Goal: Information Seeking & Learning: Learn about a topic

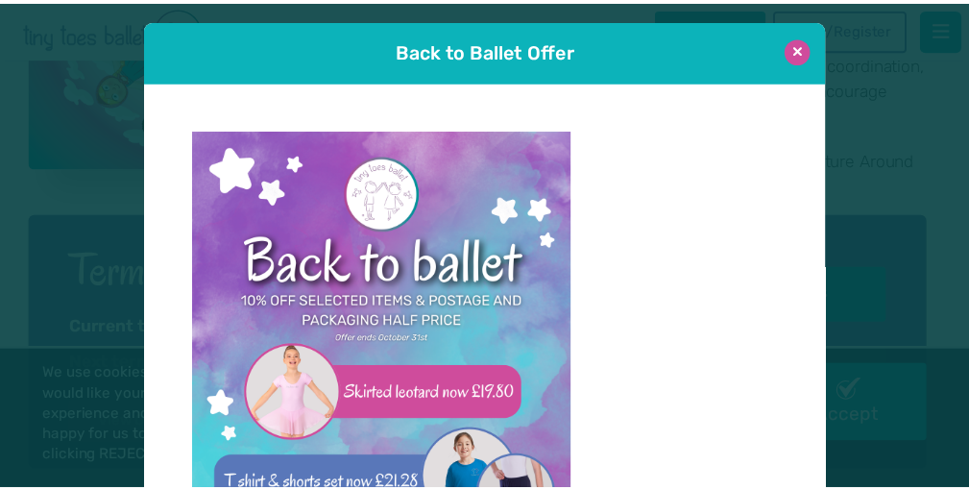
scroll to position [739, 0]
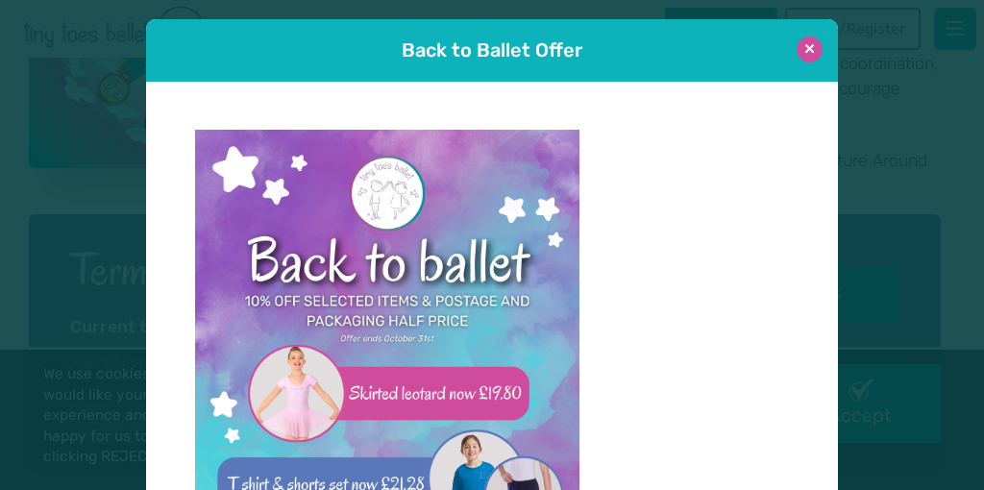
click at [803, 50] on button at bounding box center [809, 50] width 26 height 26
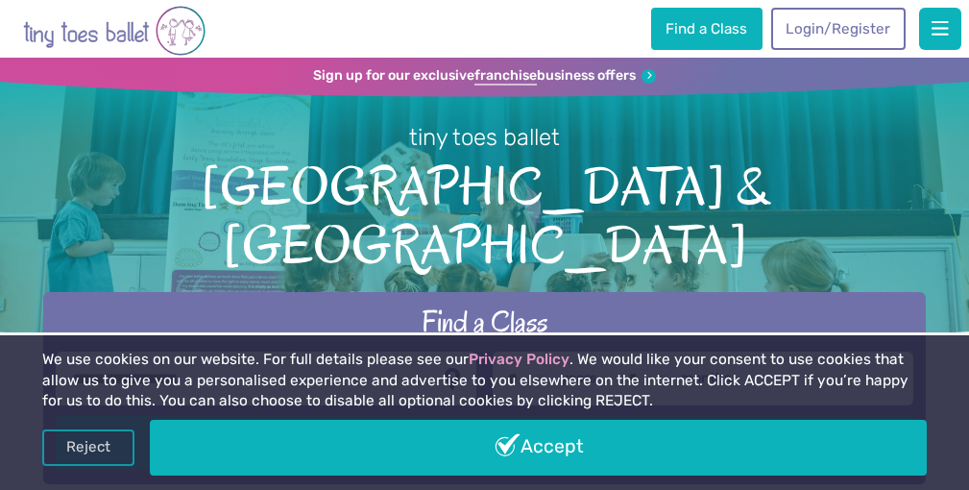
scroll to position [0, 0]
click at [941, 23] on span "button" at bounding box center [940, 28] width 17 height 19
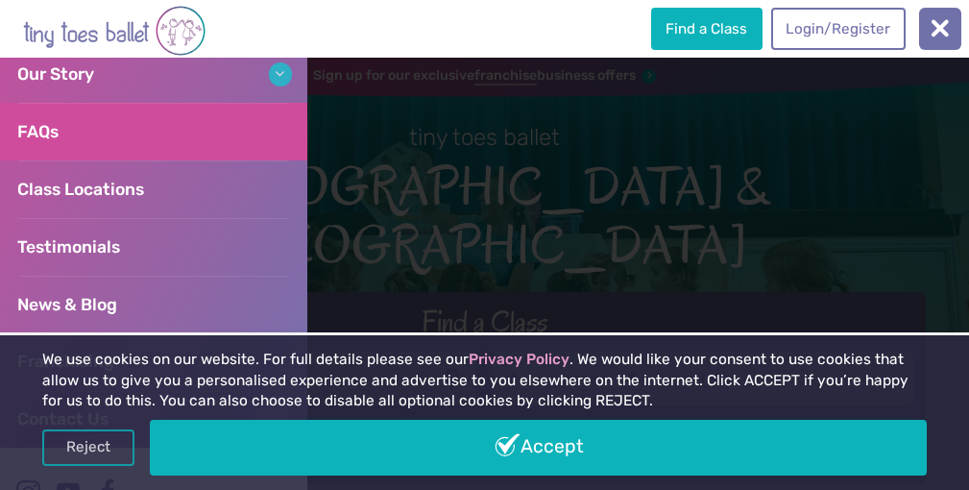
scroll to position [308, 0]
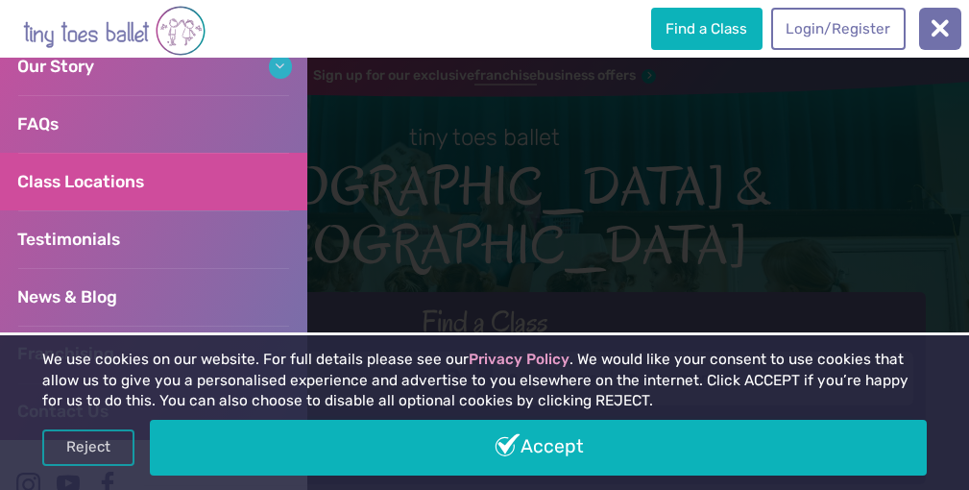
click at [131, 175] on span "Class Locations" at bounding box center [80, 181] width 127 height 19
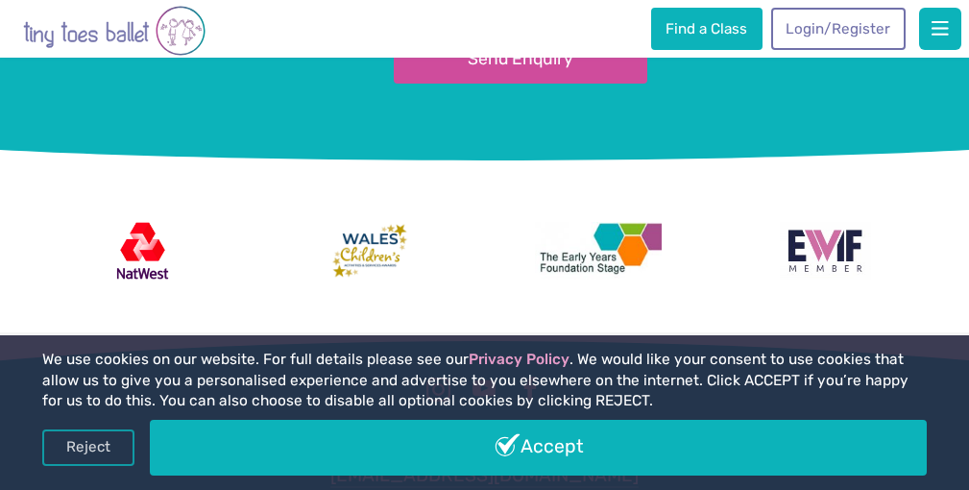
scroll to position [3195, 0]
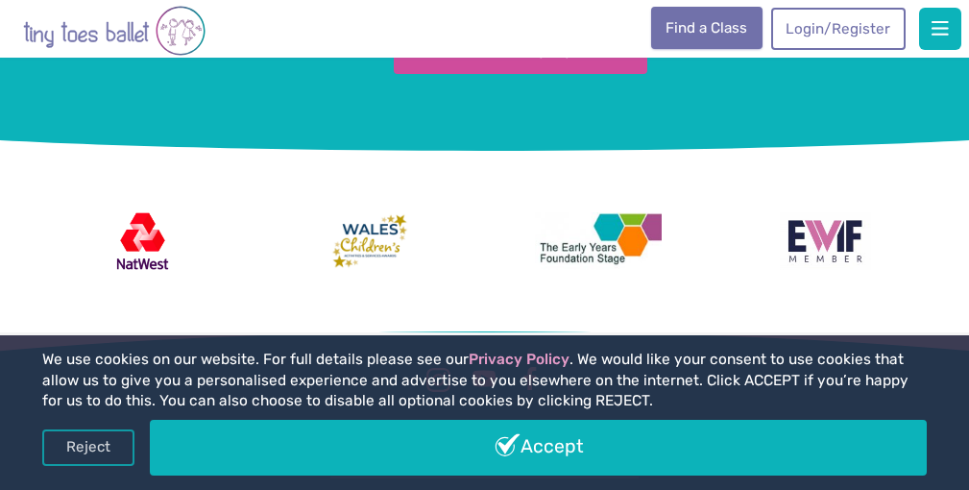
click at [711, 29] on link "Find a Class" at bounding box center [706, 28] width 111 height 42
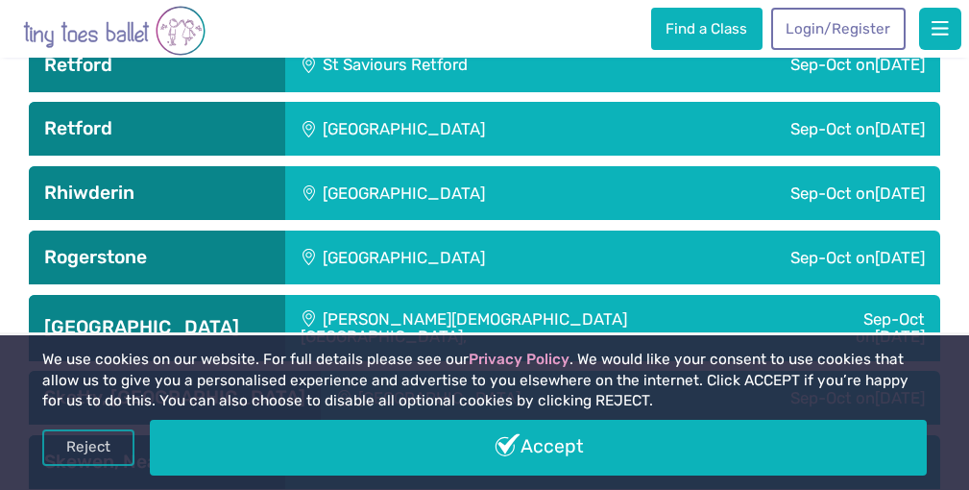
scroll to position [4617, 0]
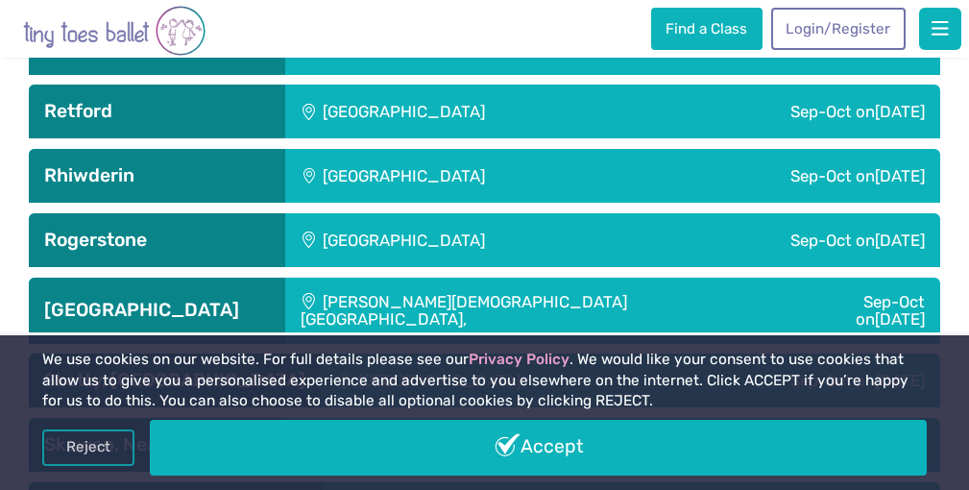
click at [468, 278] on div "[PERSON_NAME][DEMOGRAPHIC_DATA][GEOGRAPHIC_DATA]," at bounding box center [532, 311] width 495 height 66
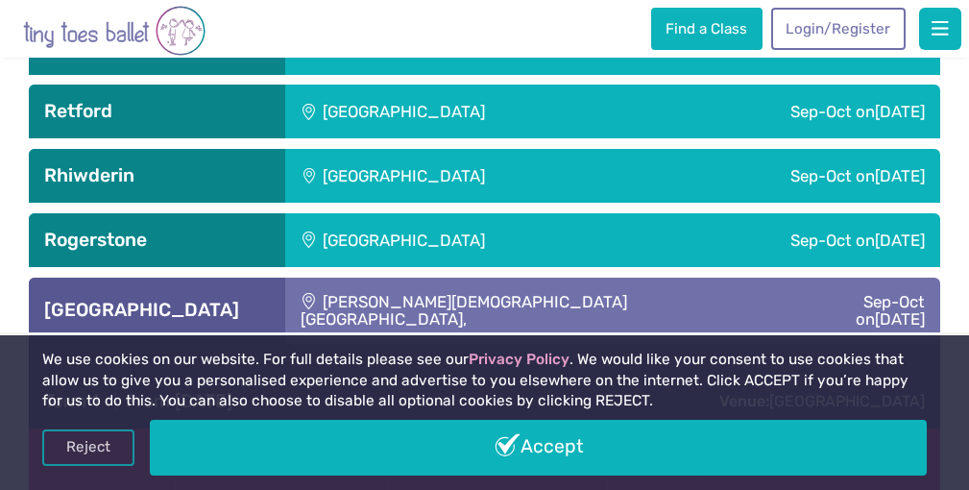
click at [831, 278] on div "Sep-Oct [DATE]" at bounding box center [860, 311] width 159 height 66
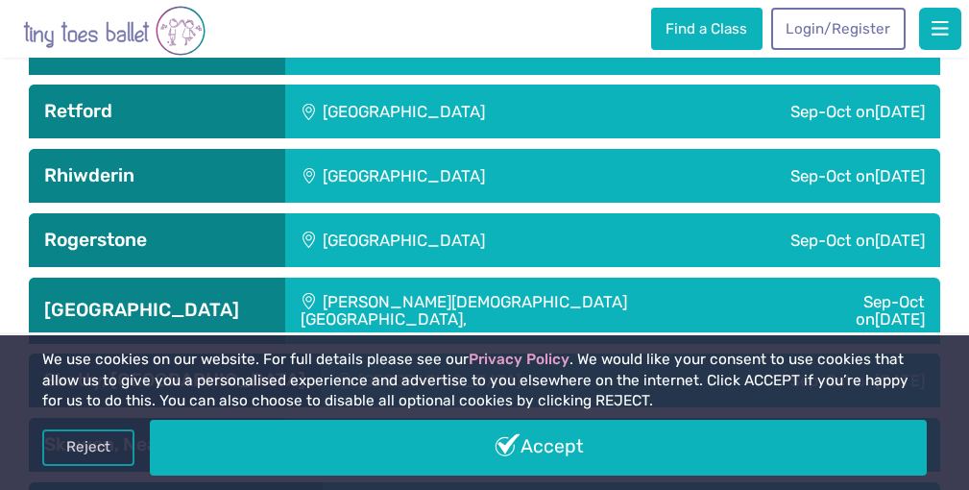
click at [499, 278] on div "[PERSON_NAME][DEMOGRAPHIC_DATA][GEOGRAPHIC_DATA]," at bounding box center [532, 311] width 495 height 66
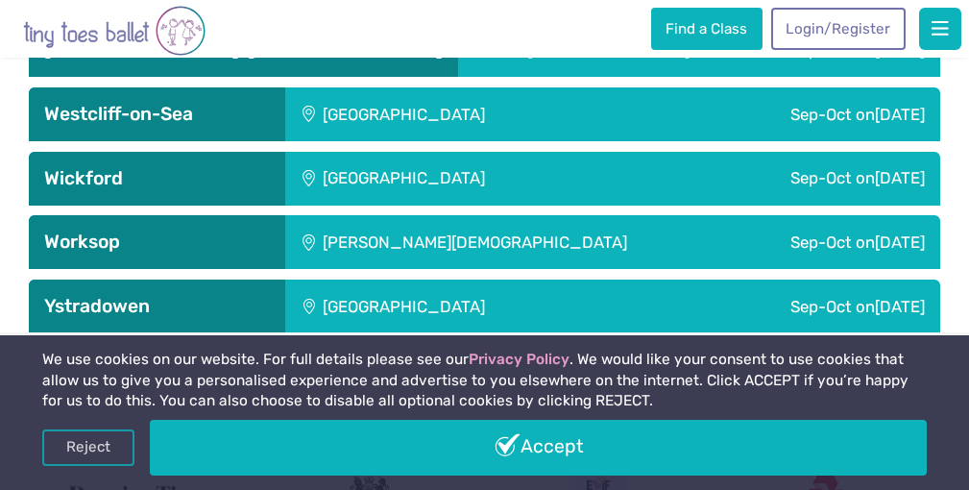
scroll to position [6161, 0]
